Goal: Task Accomplishment & Management: Manage account settings

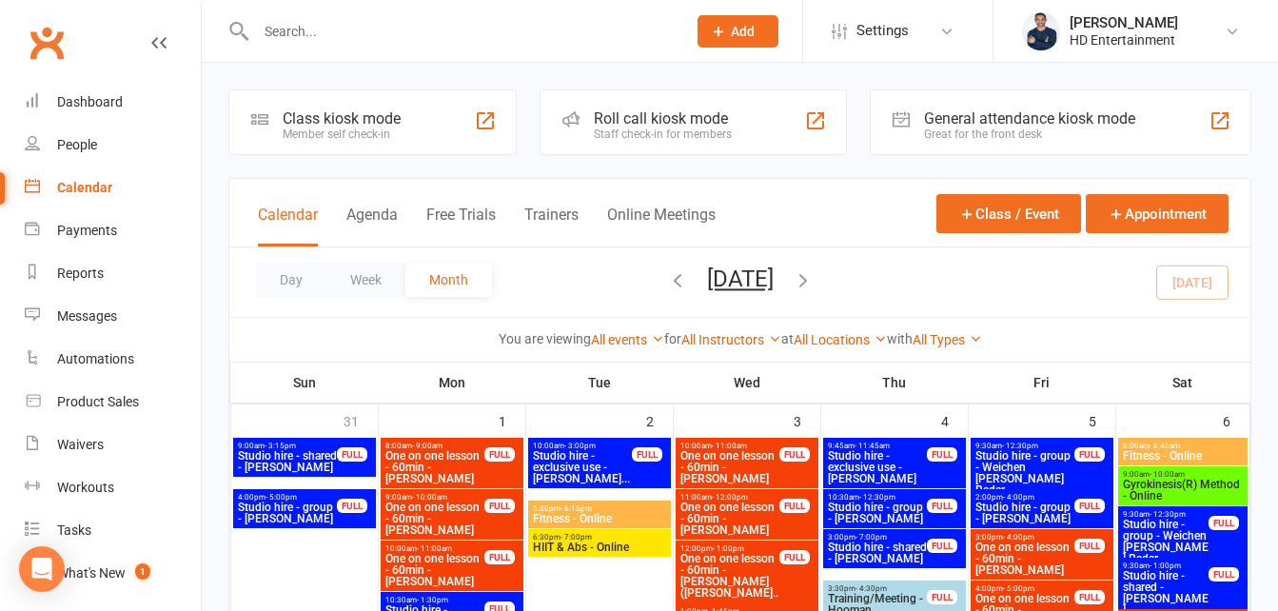
click at [484, 28] on input "text" at bounding box center [461, 31] width 422 height 27
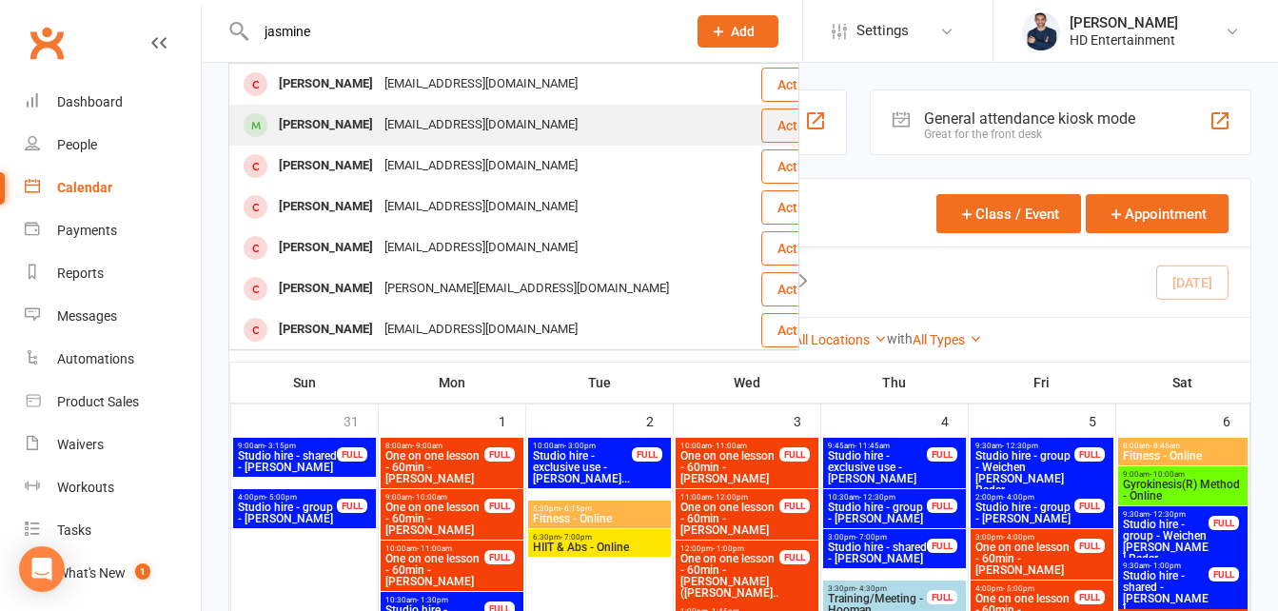
type input "jasmine"
click at [299, 127] on div "[PERSON_NAME]" at bounding box center [326, 125] width 106 height 28
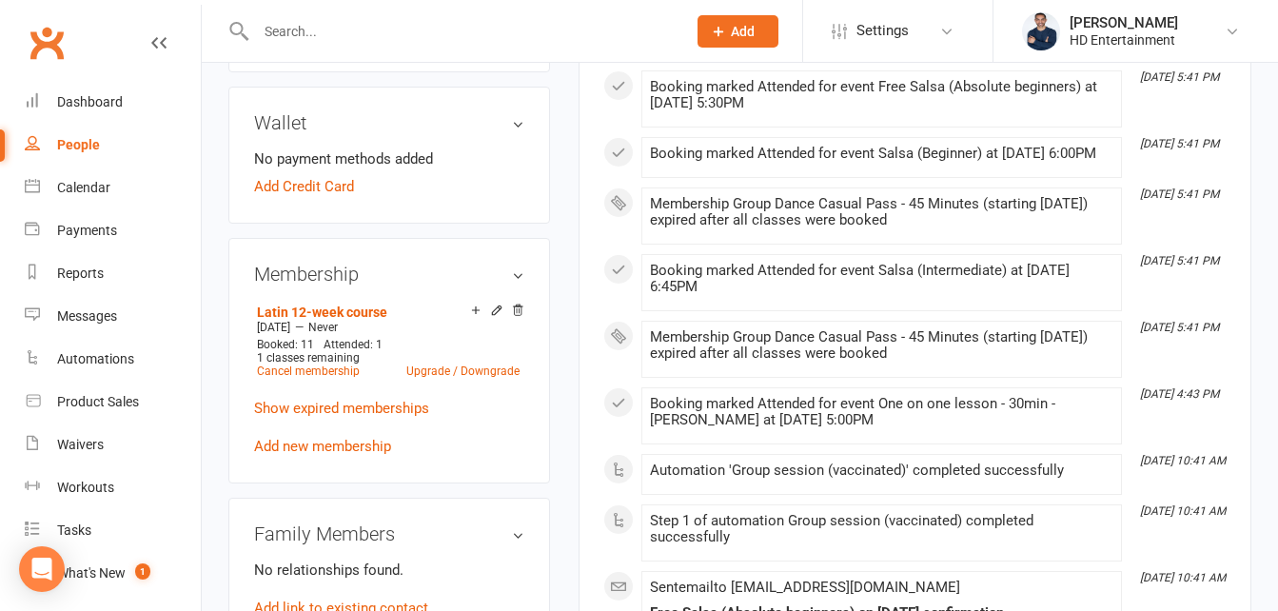
scroll to position [890, 0]
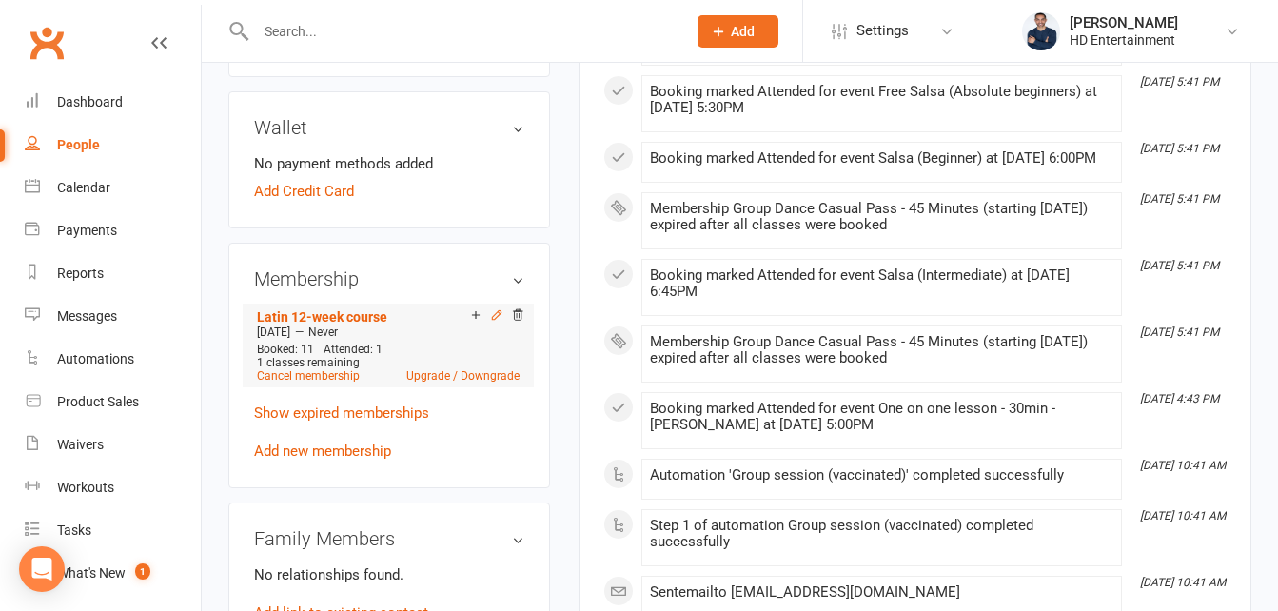
click at [499, 312] on icon at bounding box center [497, 314] width 9 height 9
click at [493, 319] on icon at bounding box center [497, 314] width 9 height 9
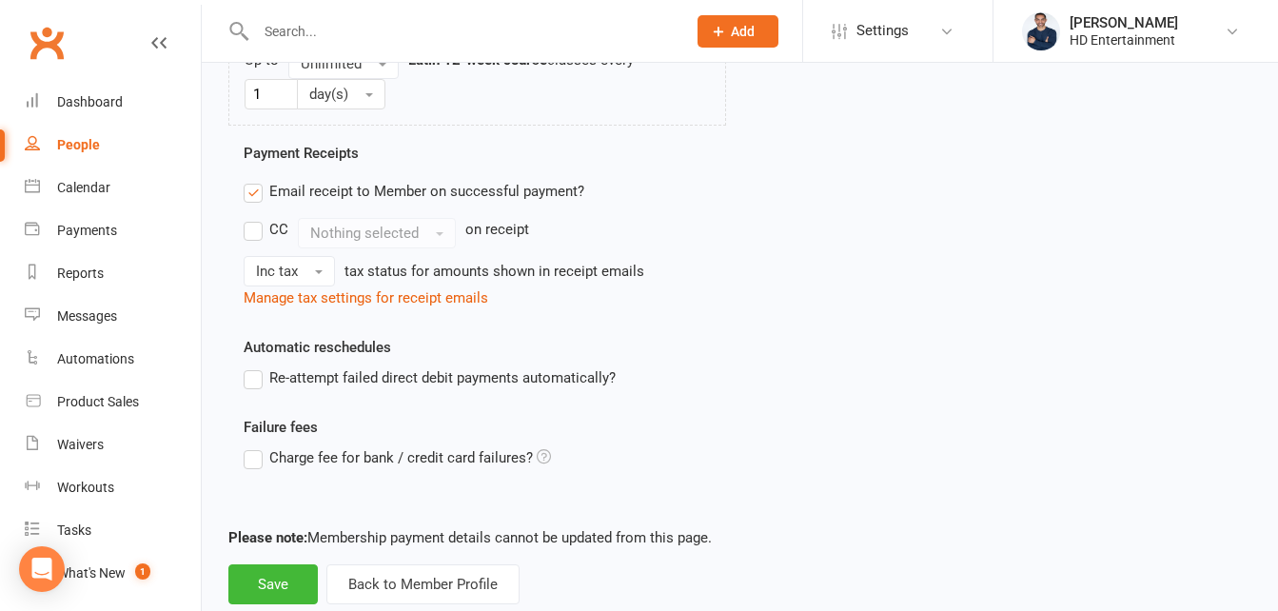
scroll to position [1270, 0]
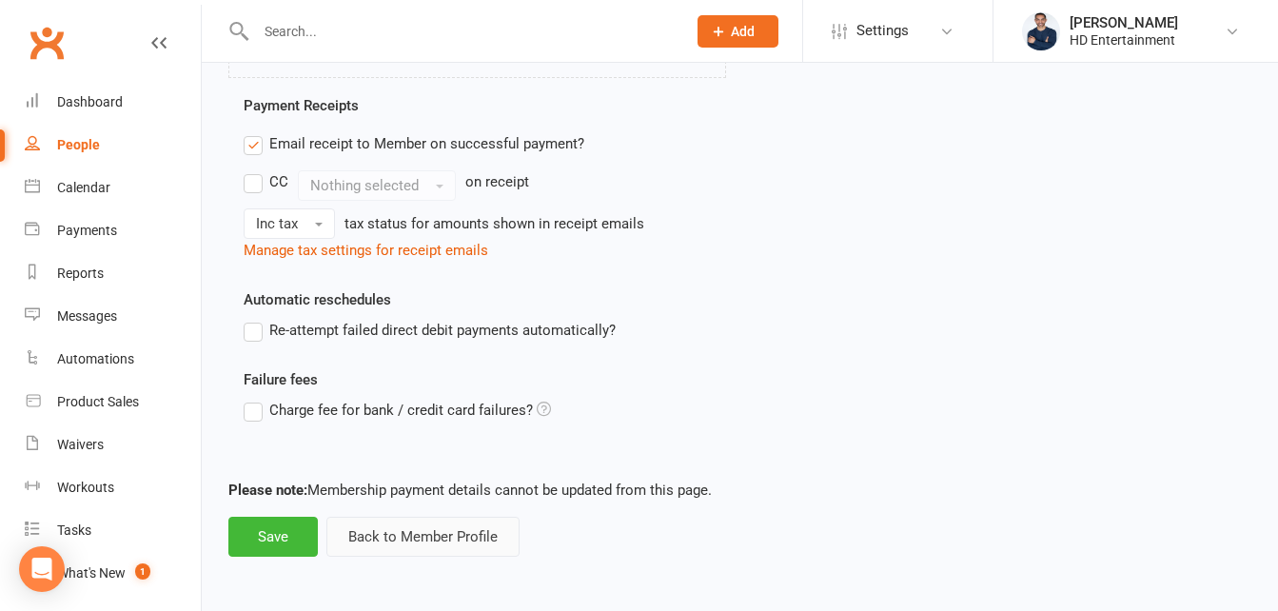
click at [412, 536] on button "Back to Member Profile" at bounding box center [422, 537] width 193 height 40
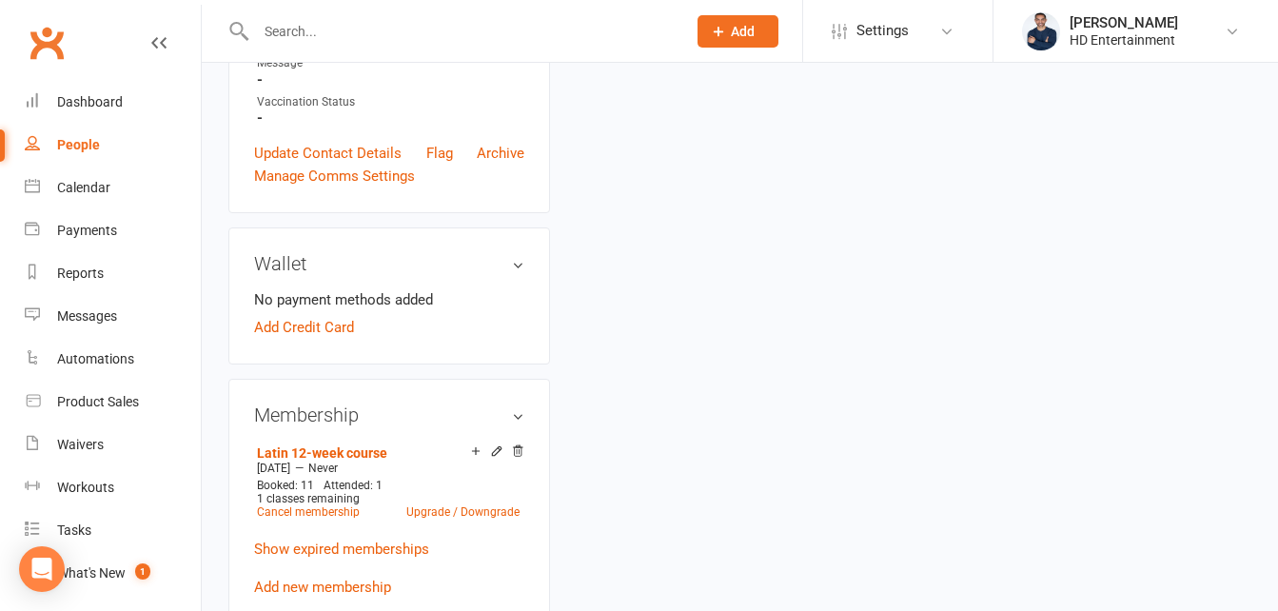
scroll to position [773, 0]
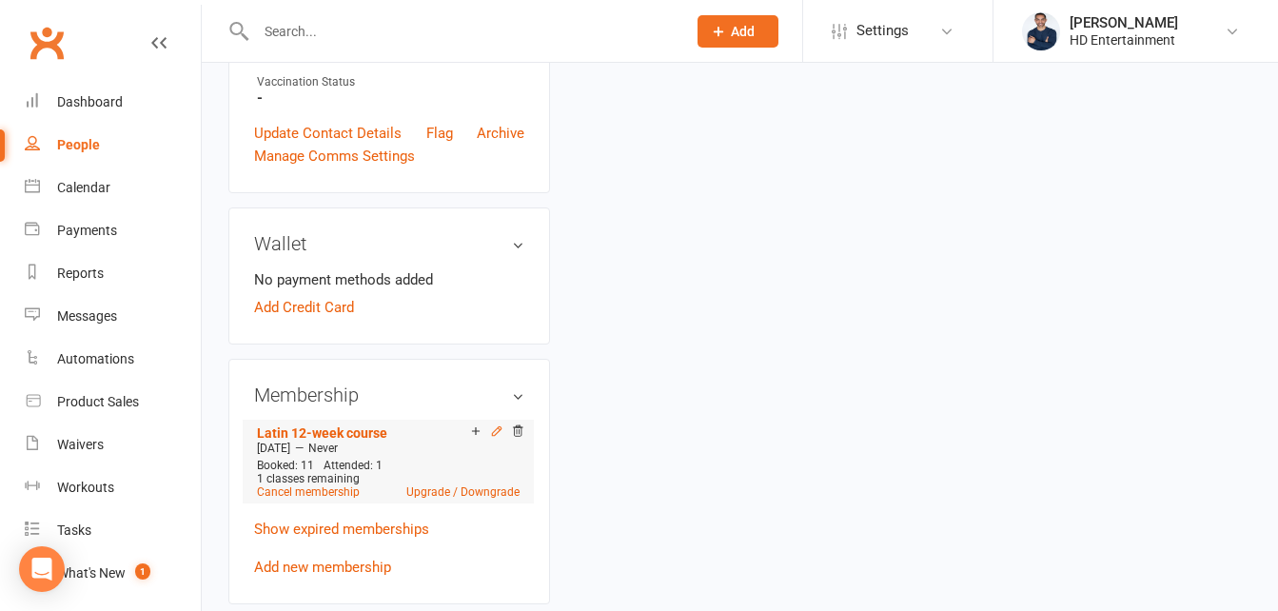
click at [500, 433] on icon at bounding box center [496, 430] width 13 height 13
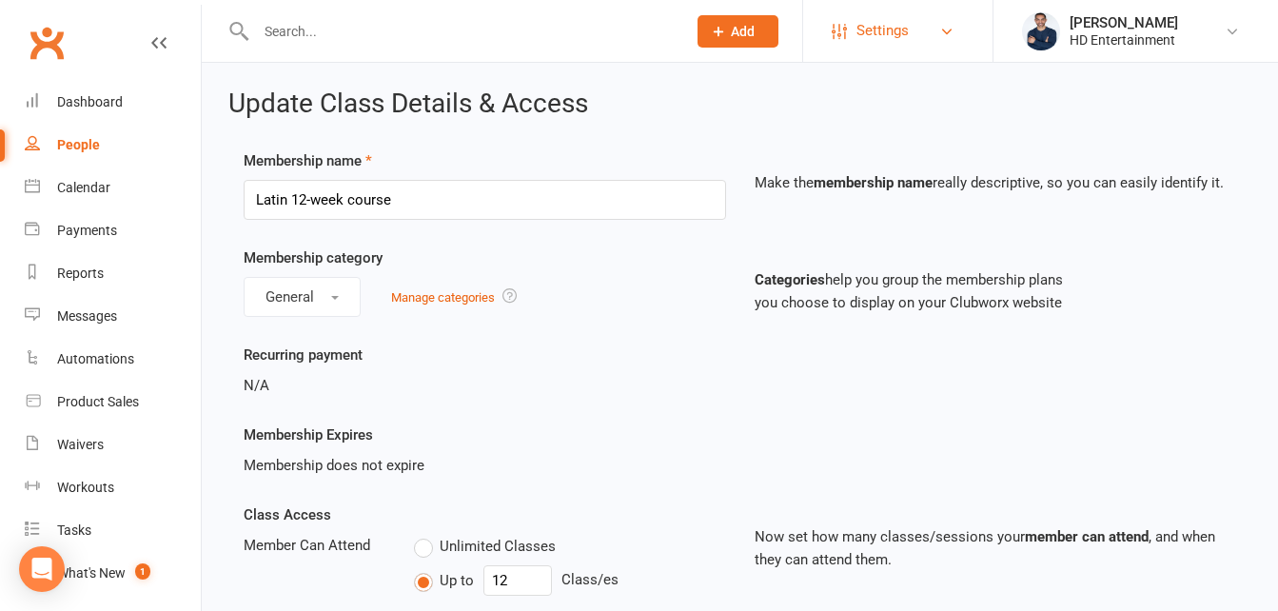
click at [884, 24] on span "Settings" at bounding box center [882, 31] width 52 height 43
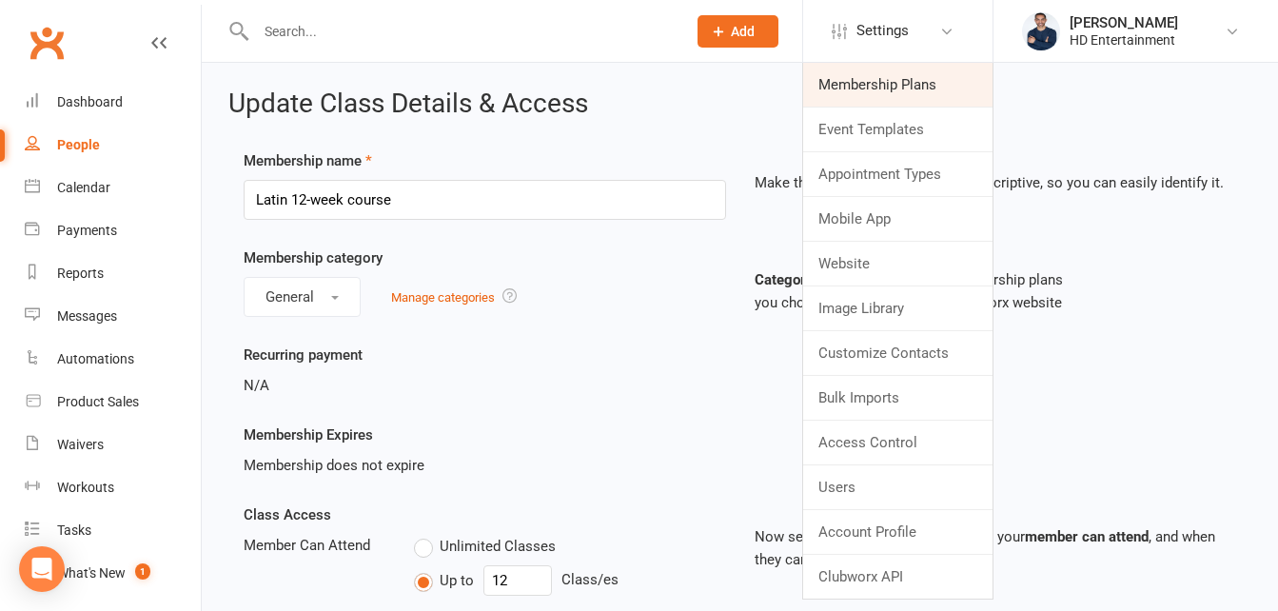
click at [860, 90] on link "Membership Plans" at bounding box center [897, 85] width 189 height 44
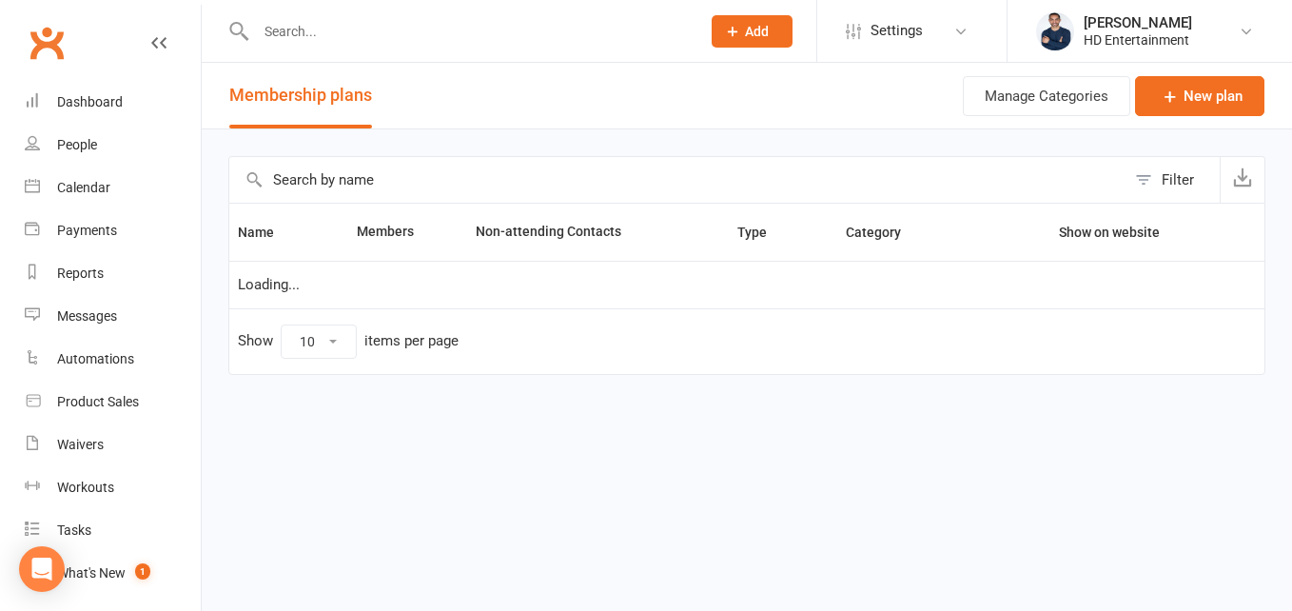
select select "50"
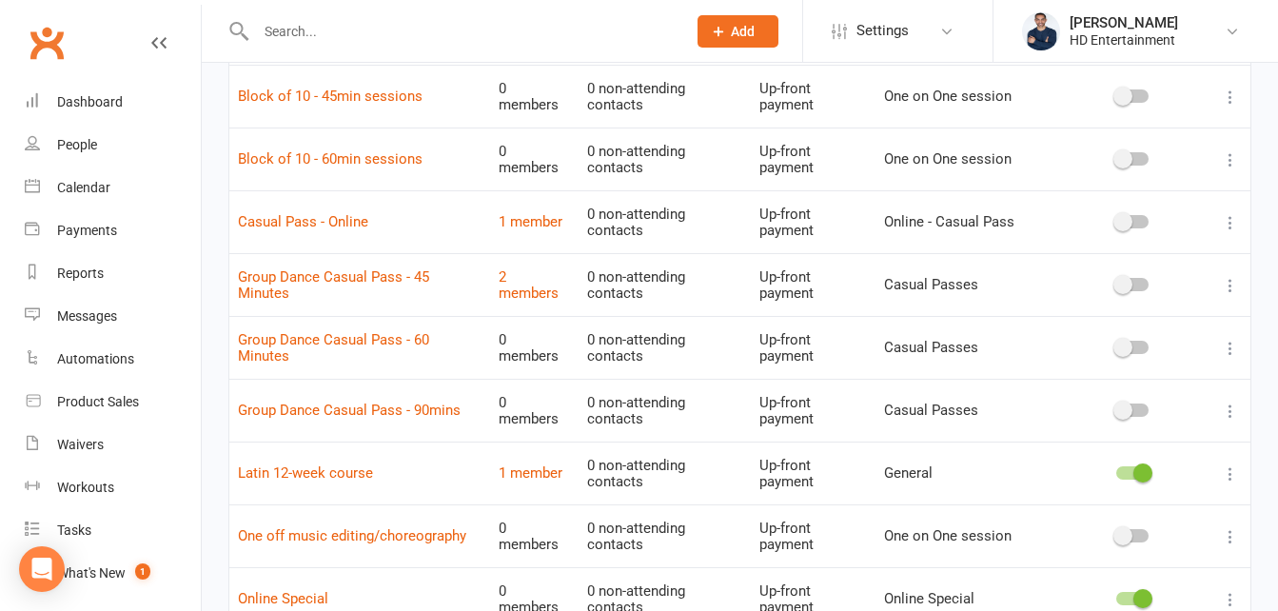
scroll to position [518, 0]
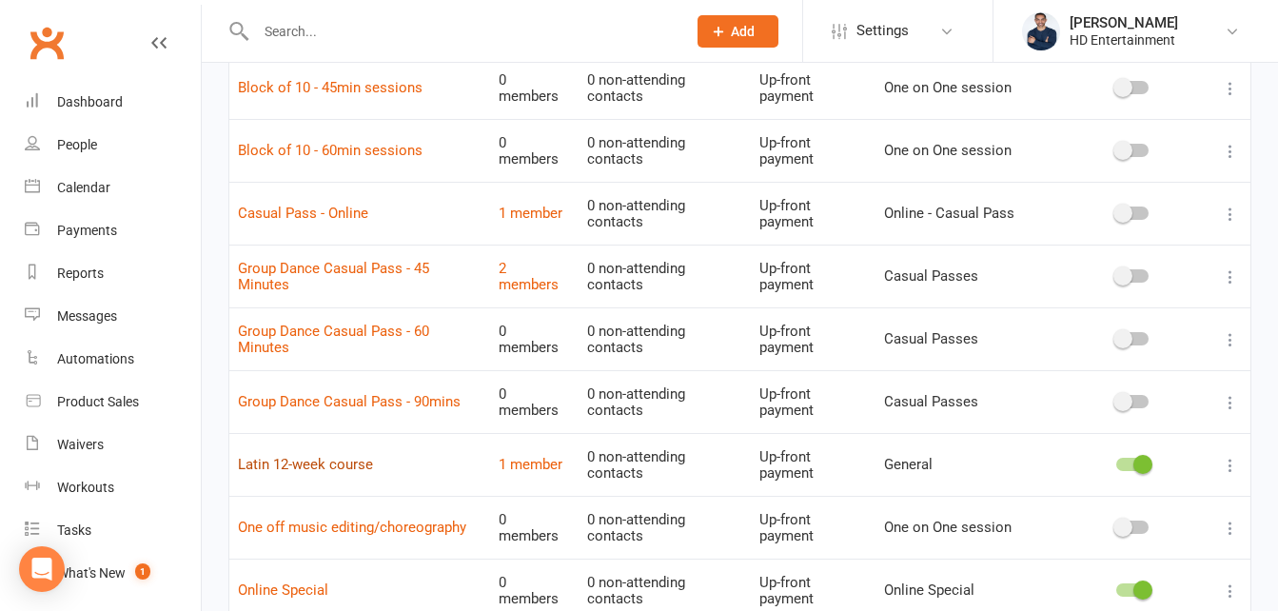
click at [320, 467] on link "Latin 12-week course" at bounding box center [305, 464] width 135 height 17
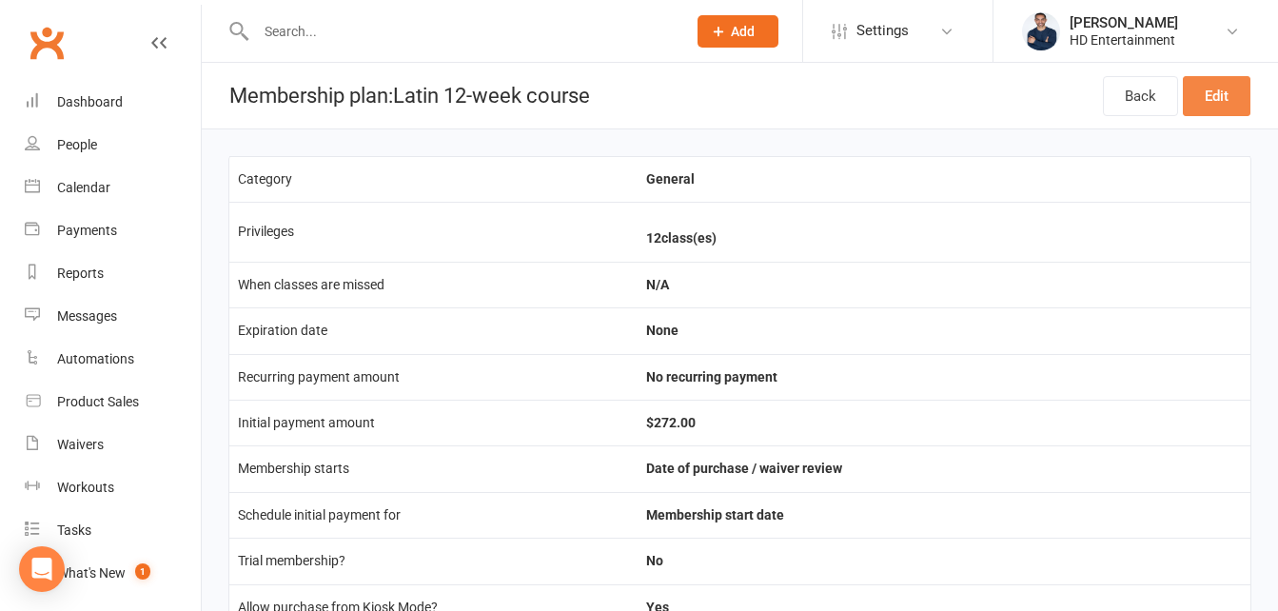
click at [1217, 102] on link "Edit" at bounding box center [1217, 96] width 68 height 40
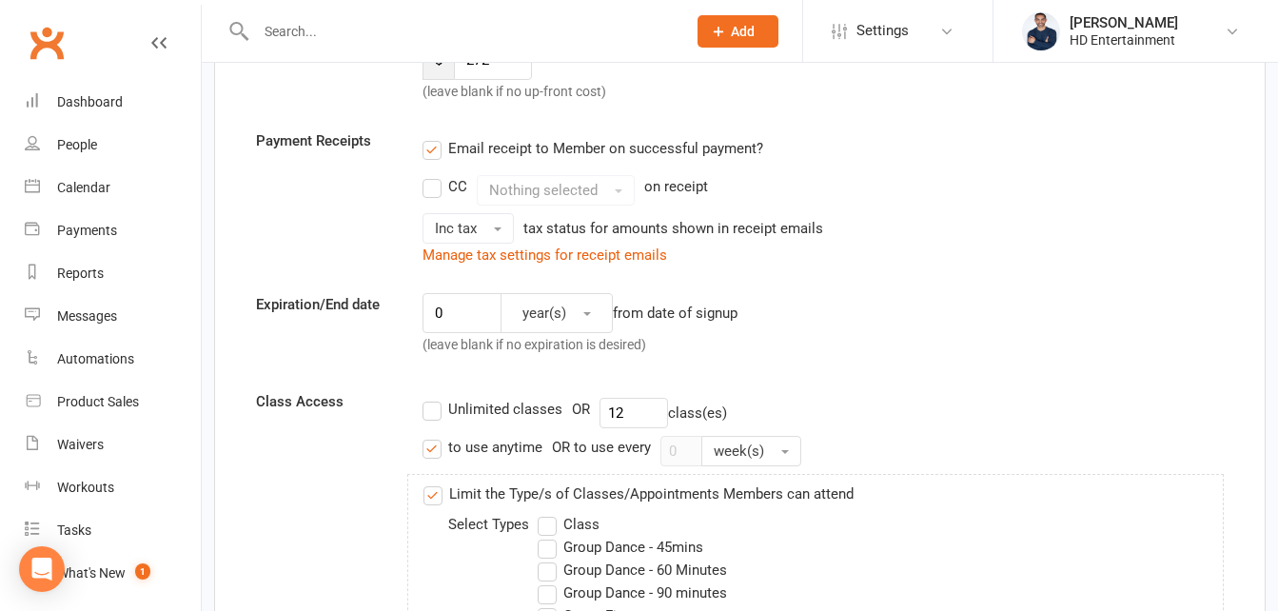
scroll to position [367, 0]
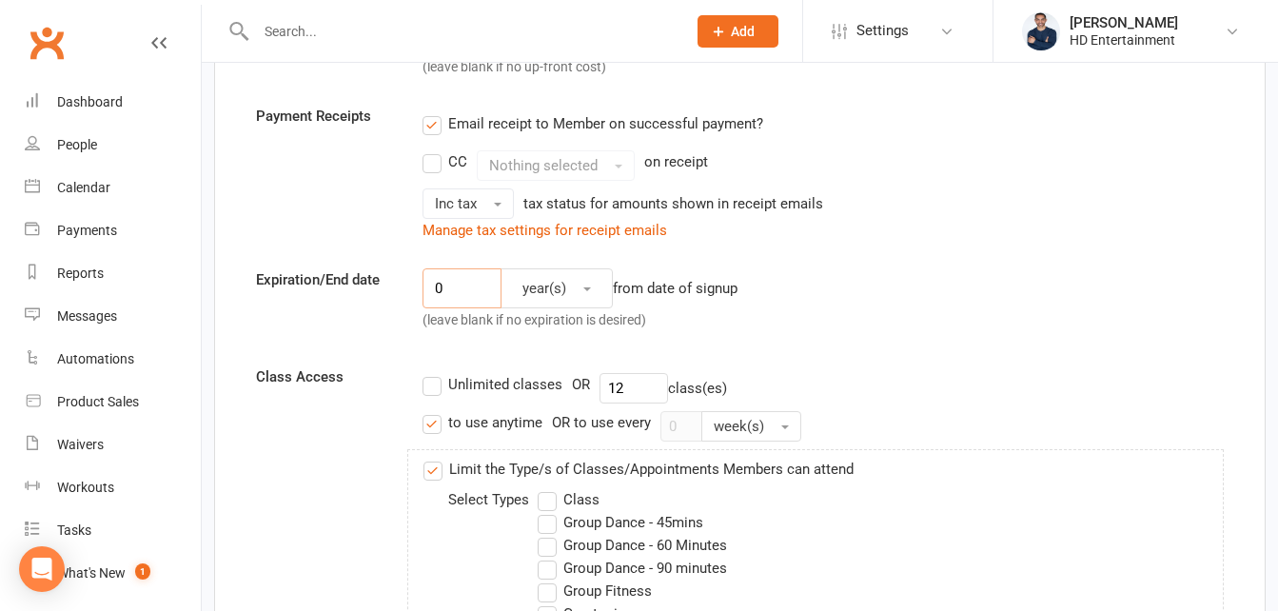
click at [449, 287] on input "0" at bounding box center [461, 288] width 79 height 40
type input "4"
click at [587, 284] on button "year(s)" at bounding box center [556, 288] width 112 height 40
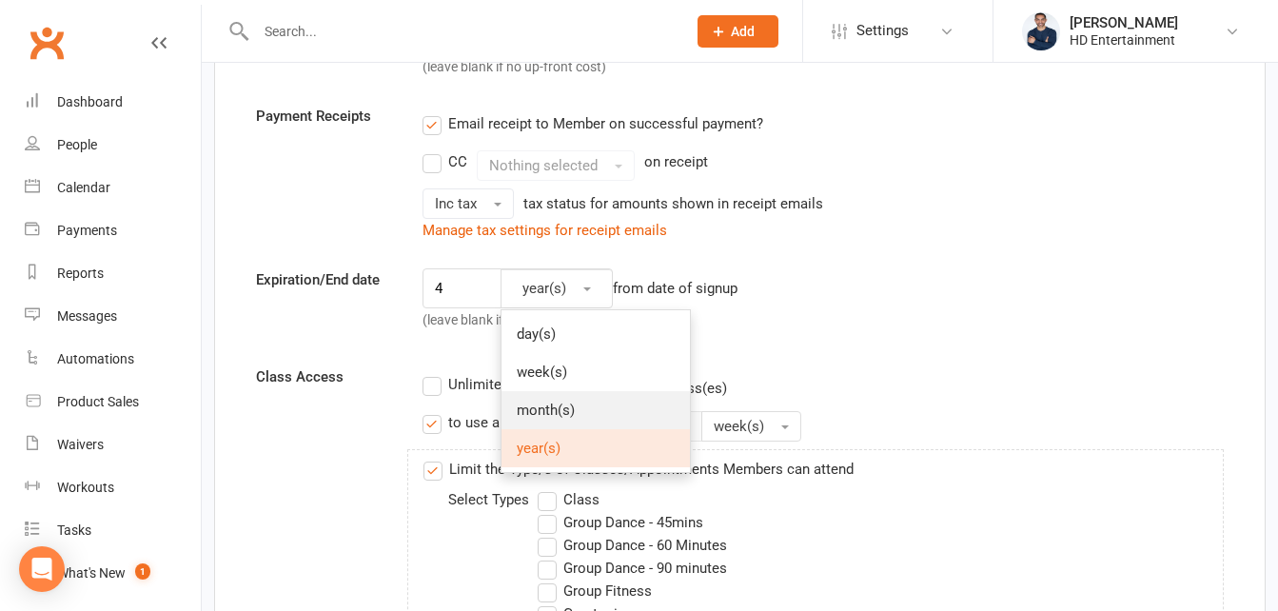
click at [537, 418] on span "month(s)" at bounding box center [546, 409] width 58 height 17
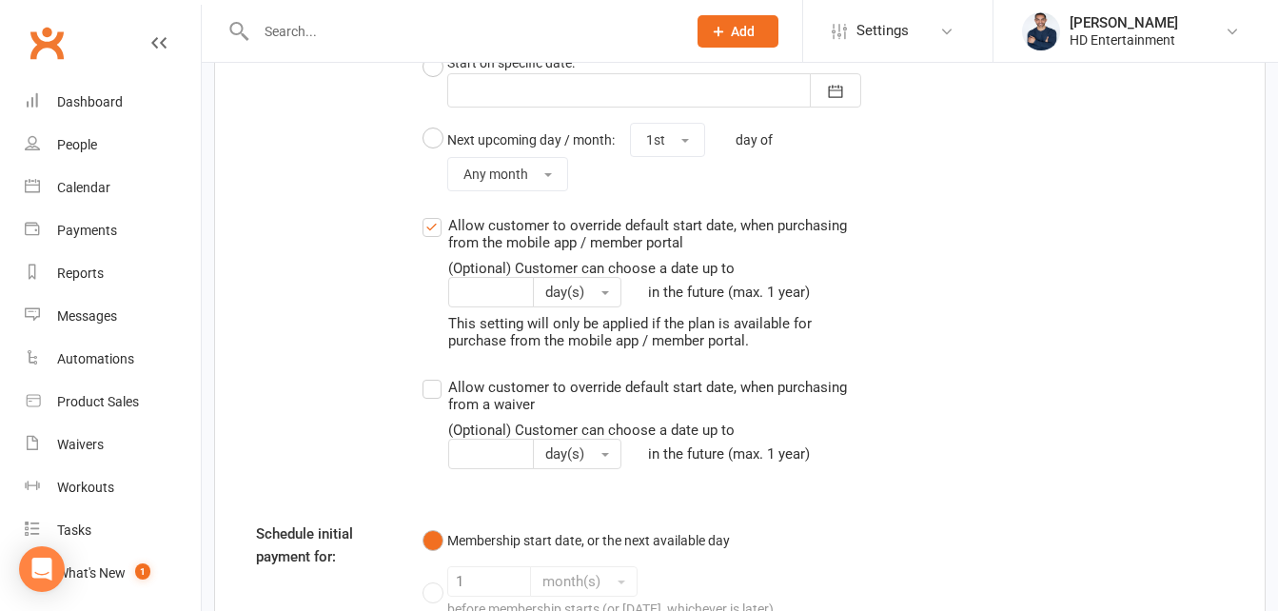
scroll to position [2390, 0]
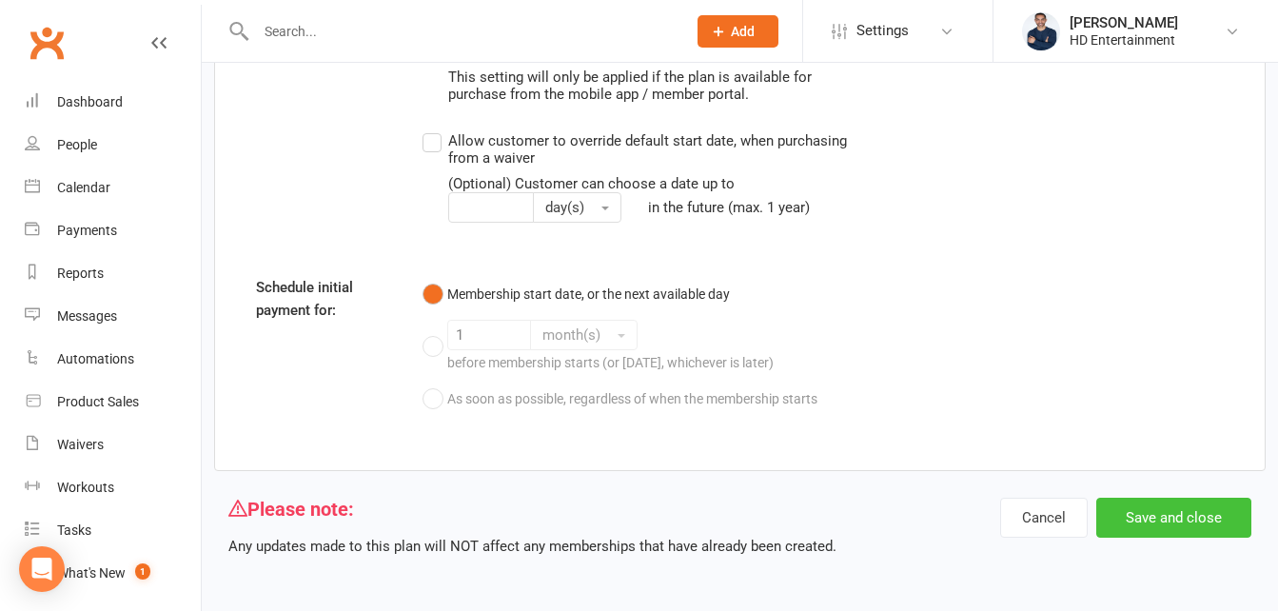
click at [1157, 518] on button "Save and close" at bounding box center [1173, 518] width 155 height 40
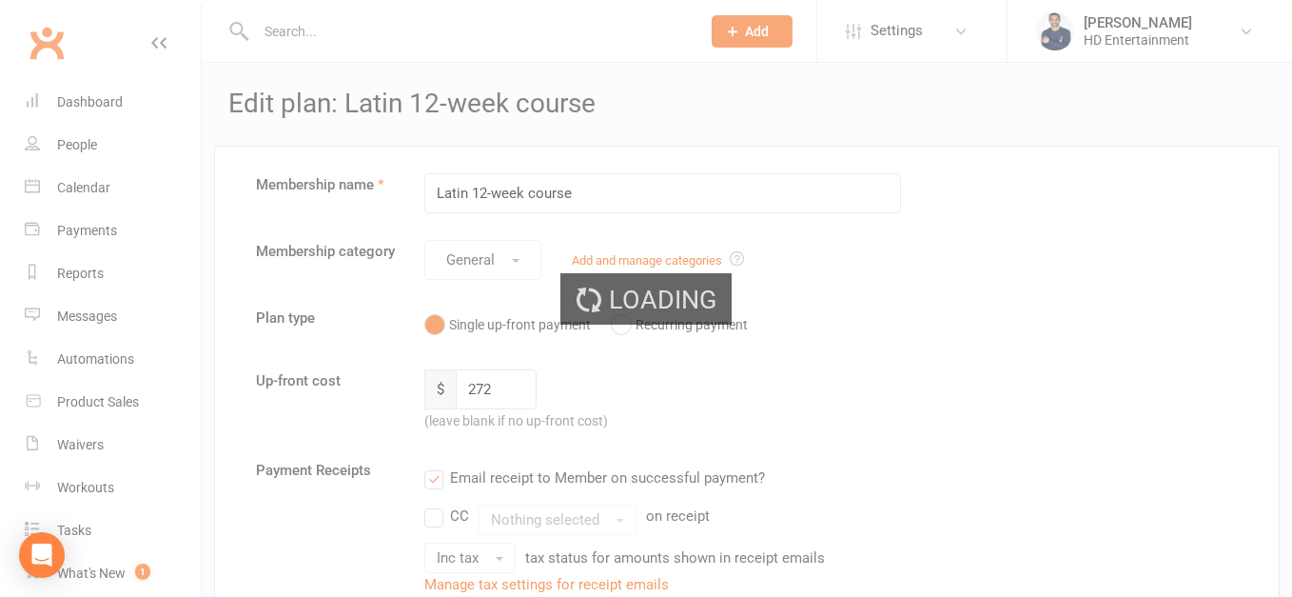
select select "50"
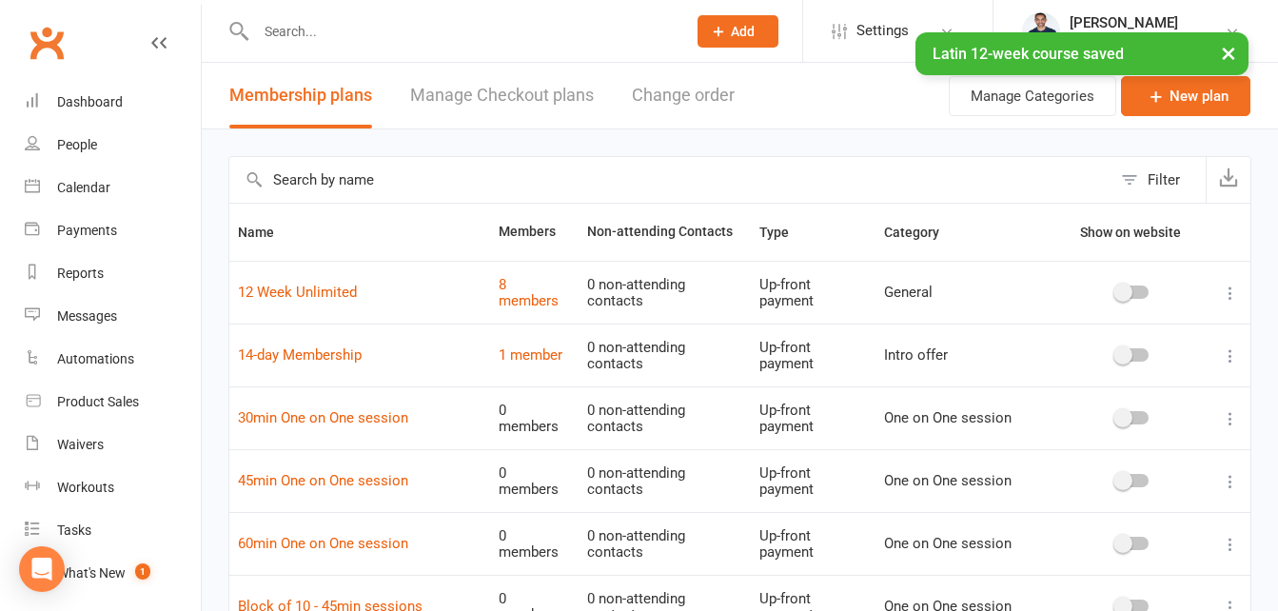
click at [393, 30] on input "text" at bounding box center [461, 31] width 422 height 27
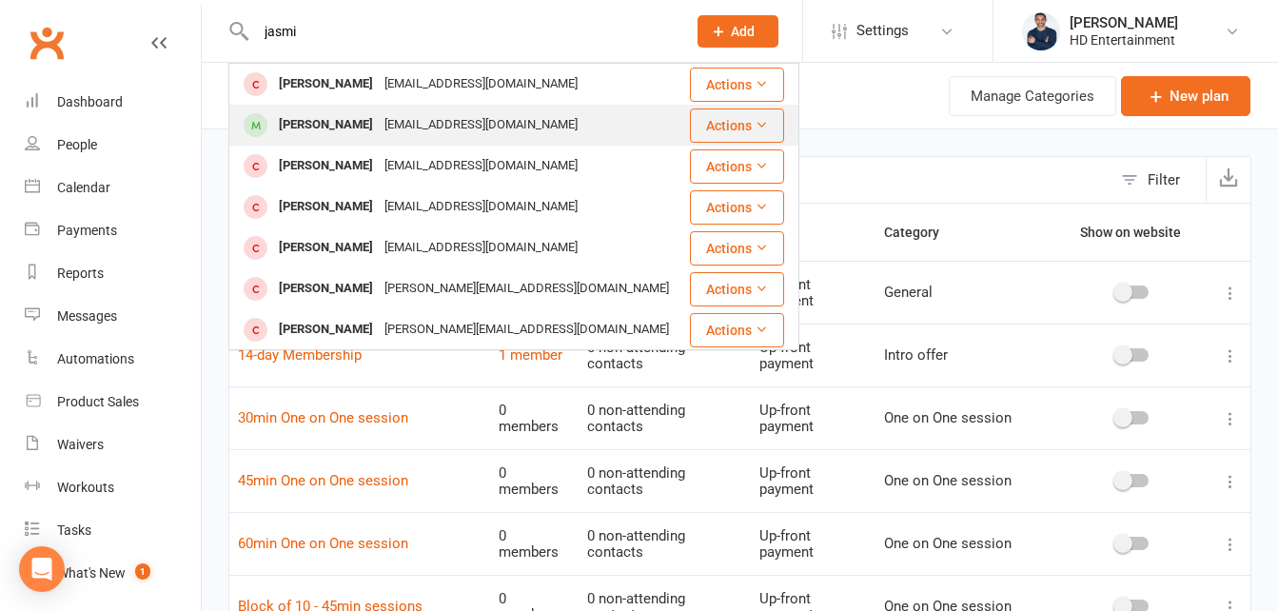
type input "jasmi"
click at [314, 128] on div "[PERSON_NAME]" at bounding box center [326, 125] width 106 height 28
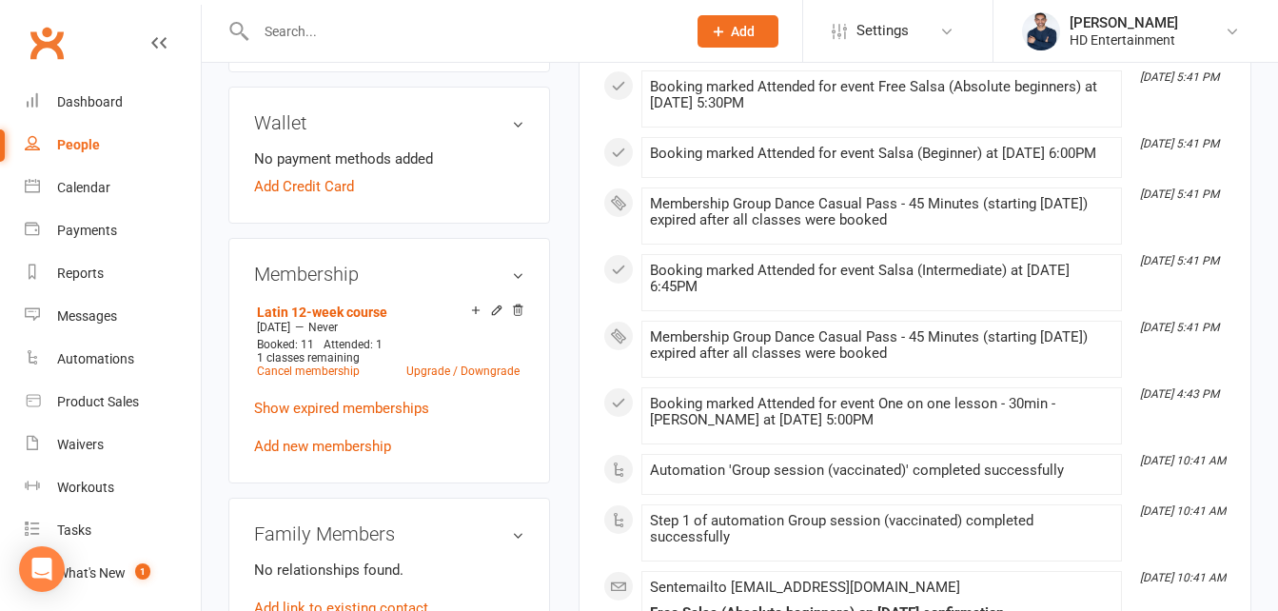
scroll to position [899, 0]
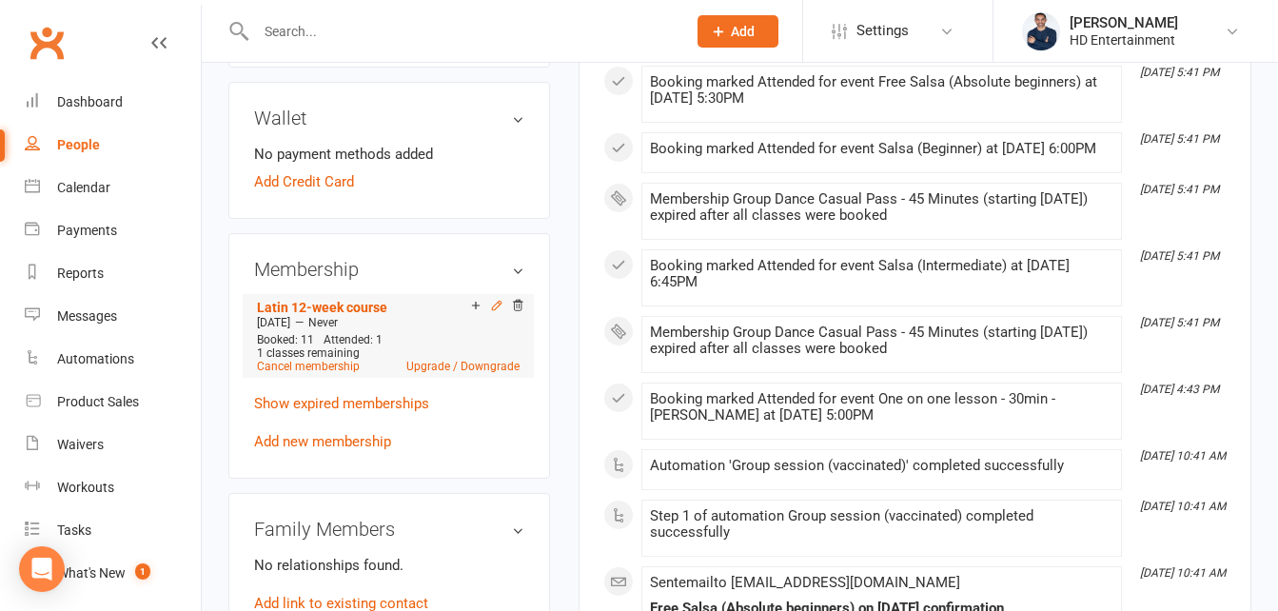
click at [498, 304] on icon at bounding box center [497, 305] width 9 height 9
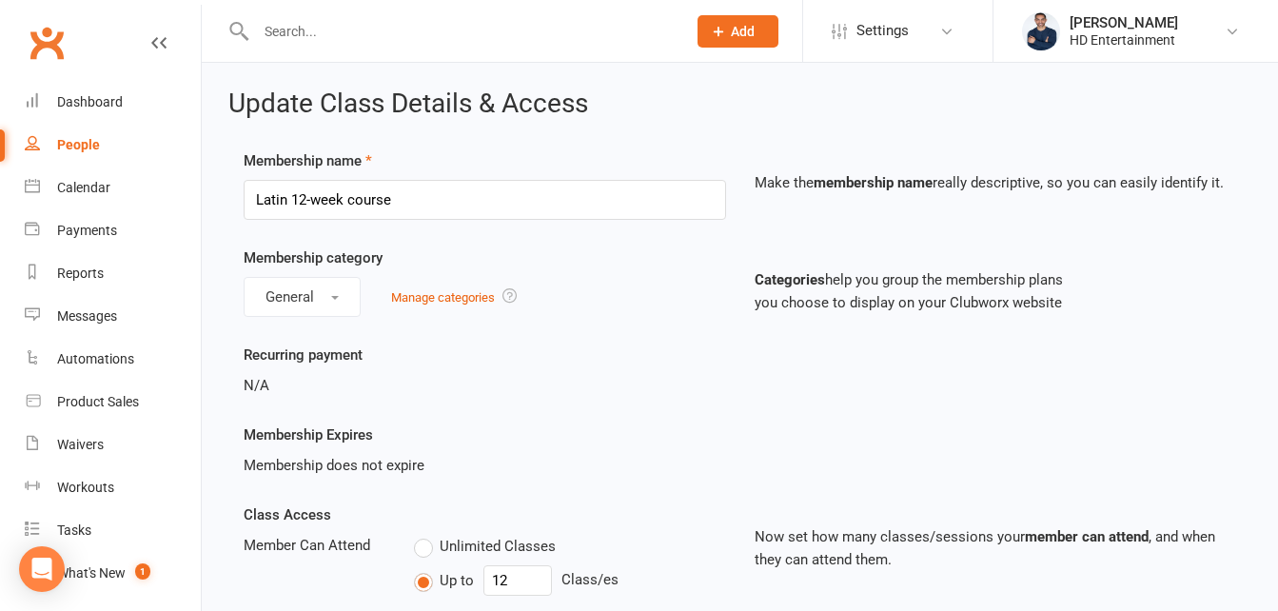
click at [394, 460] on span "Membership does not expire" at bounding box center [334, 465] width 181 height 17
click at [59, 186] on div "Calendar" at bounding box center [83, 187] width 53 height 15
